Goal: Find specific page/section: Find specific page/section

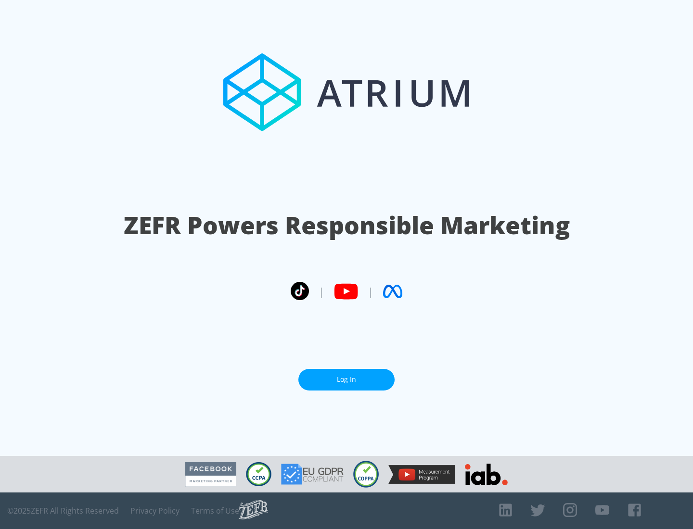
click at [346, 380] on link "Log In" at bounding box center [346, 380] width 96 height 22
